Goal: Task Accomplishment & Management: Manage account settings

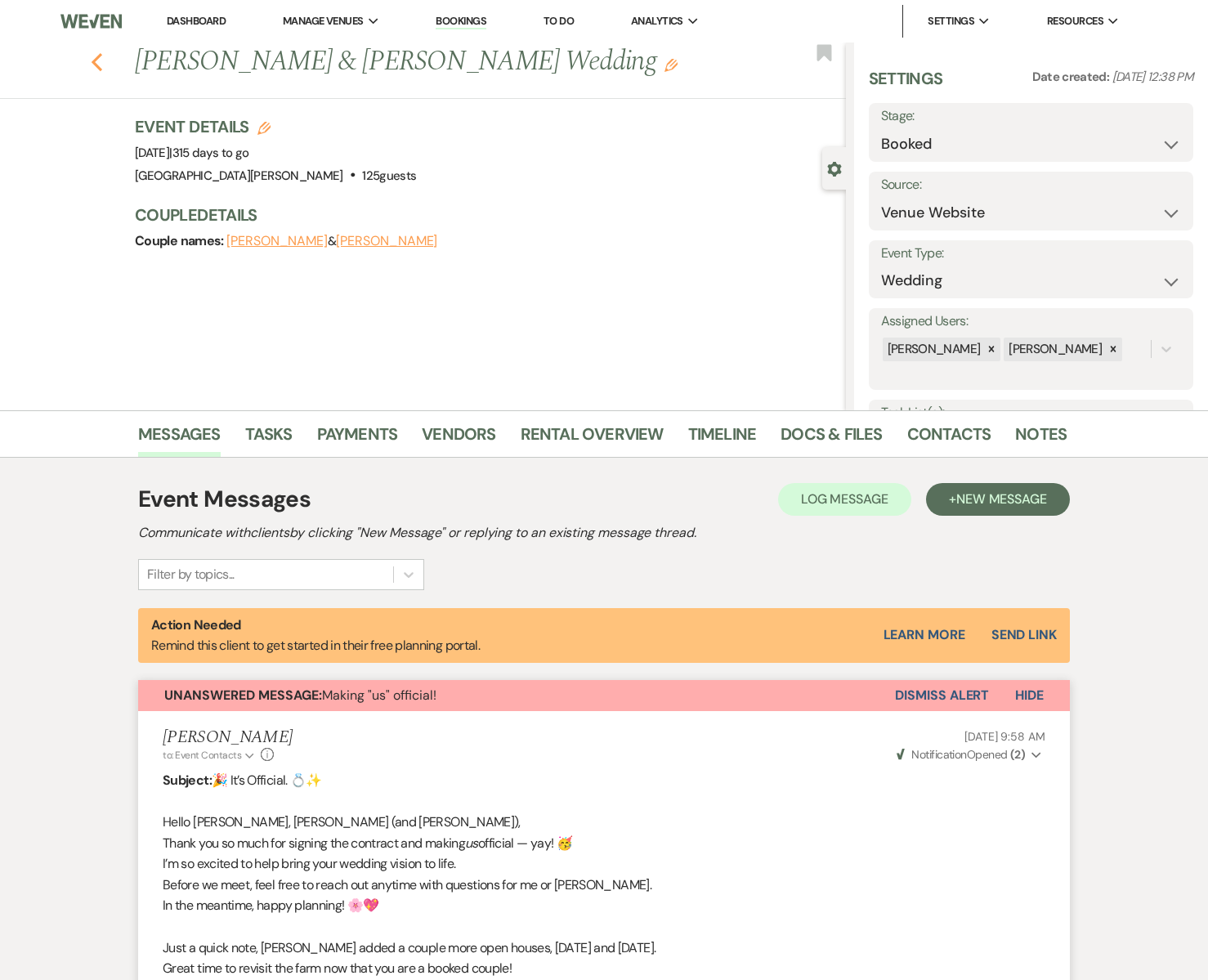
click at [96, 66] on use "button" at bounding box center [97, 62] width 11 height 18
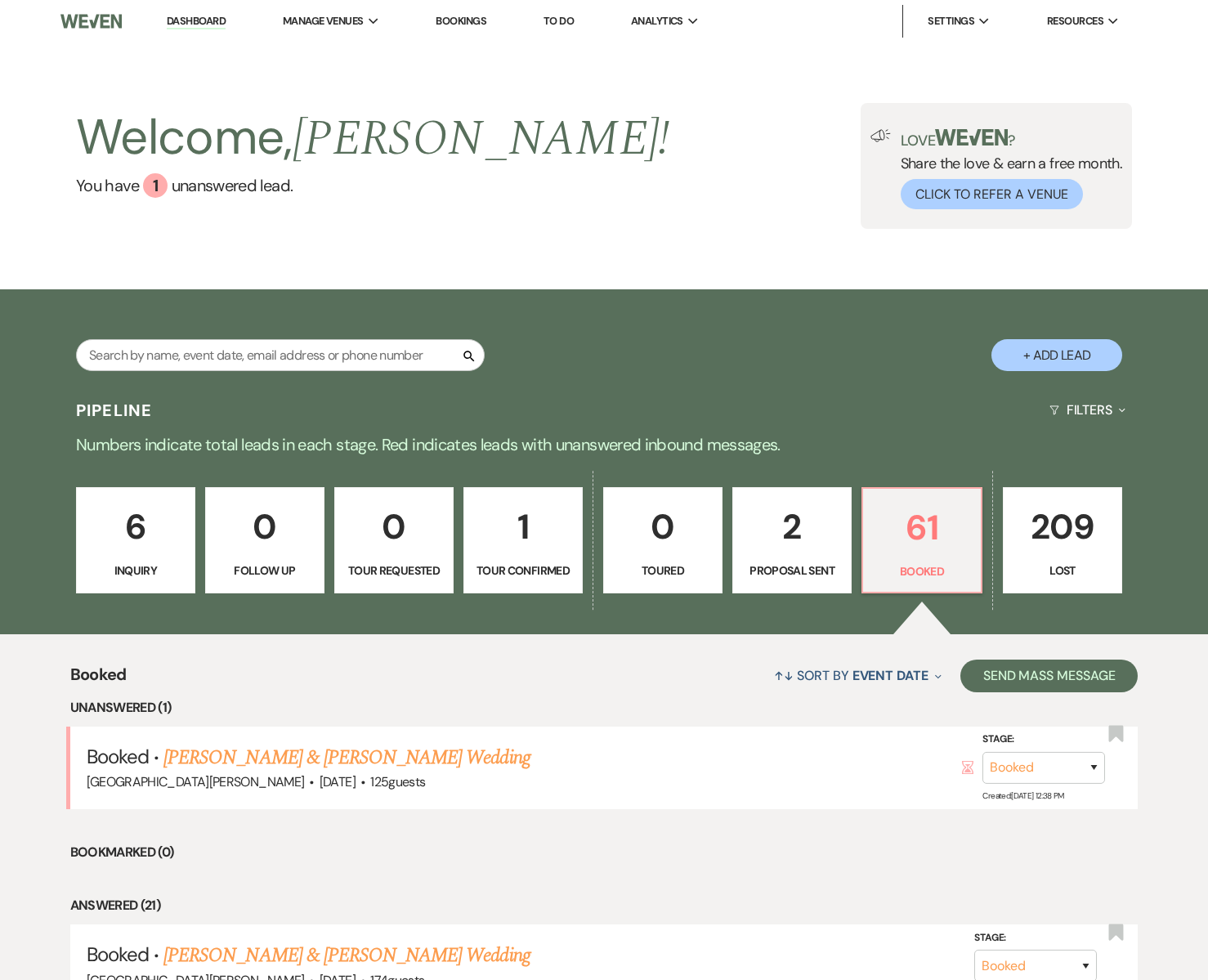
click at [790, 538] on p "2" at bounding box center [791, 526] width 98 height 55
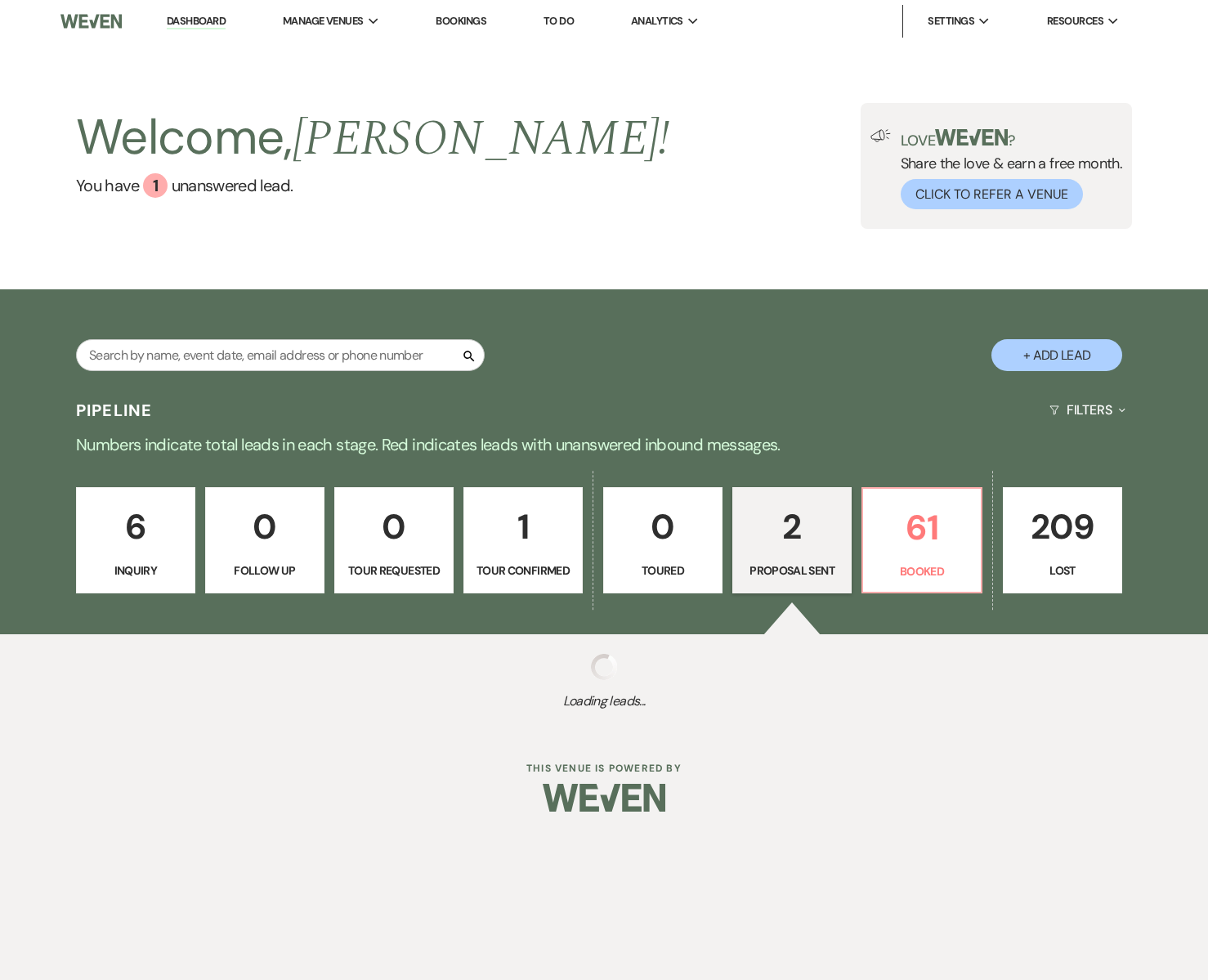
select select "6"
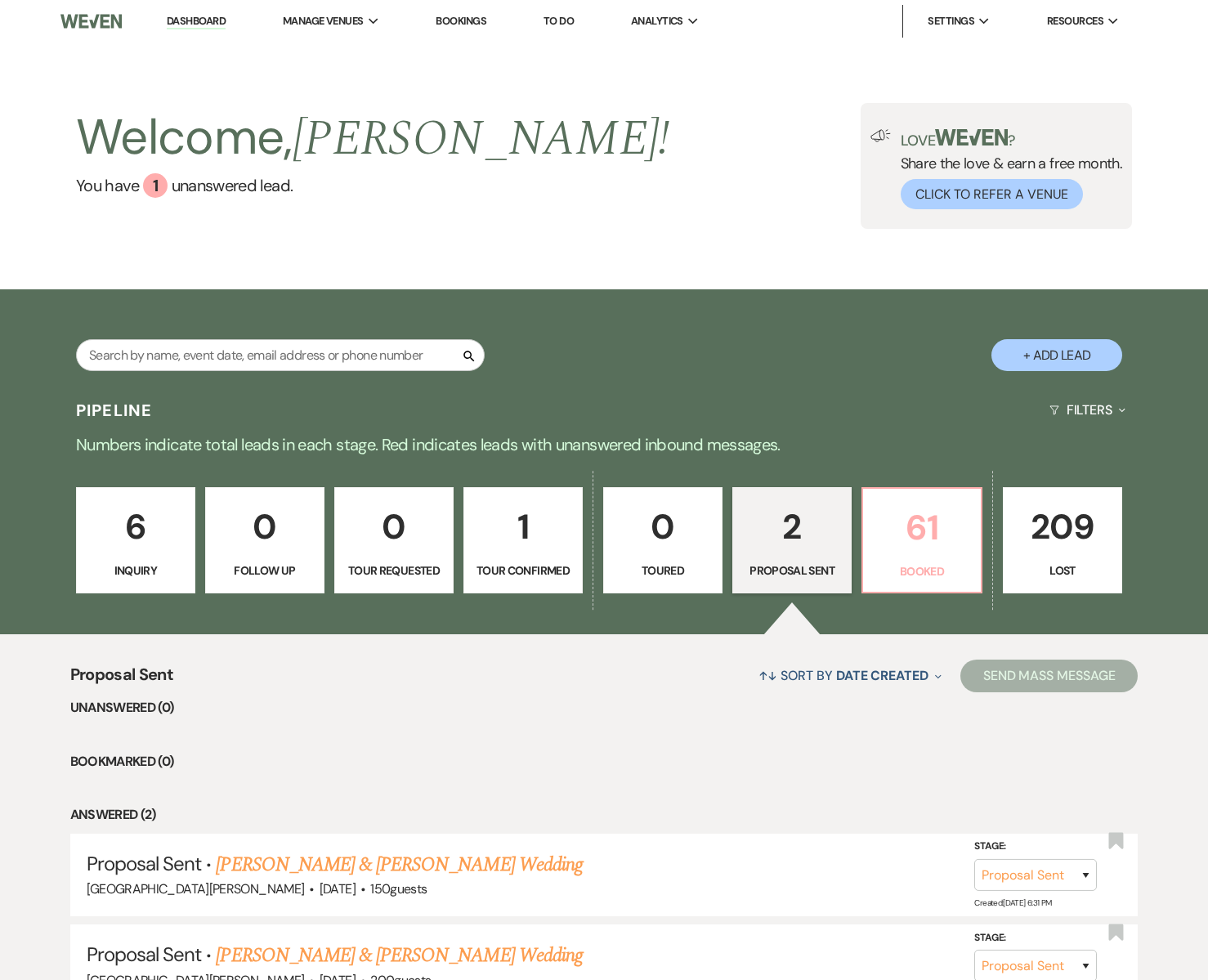
click at [878, 540] on p "61" at bounding box center [921, 527] width 98 height 55
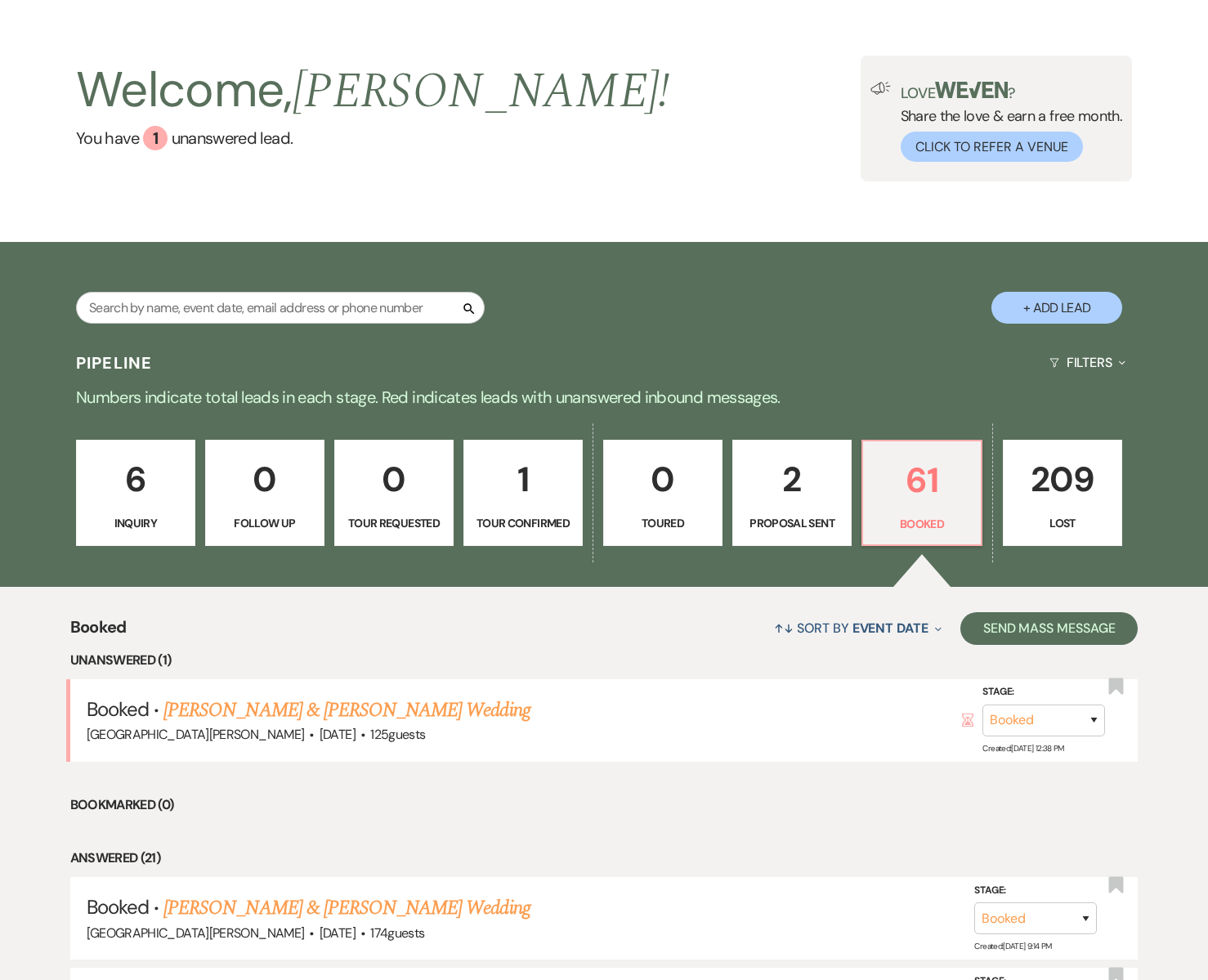
scroll to position [58, 0]
